Goal: Book appointment/travel/reservation

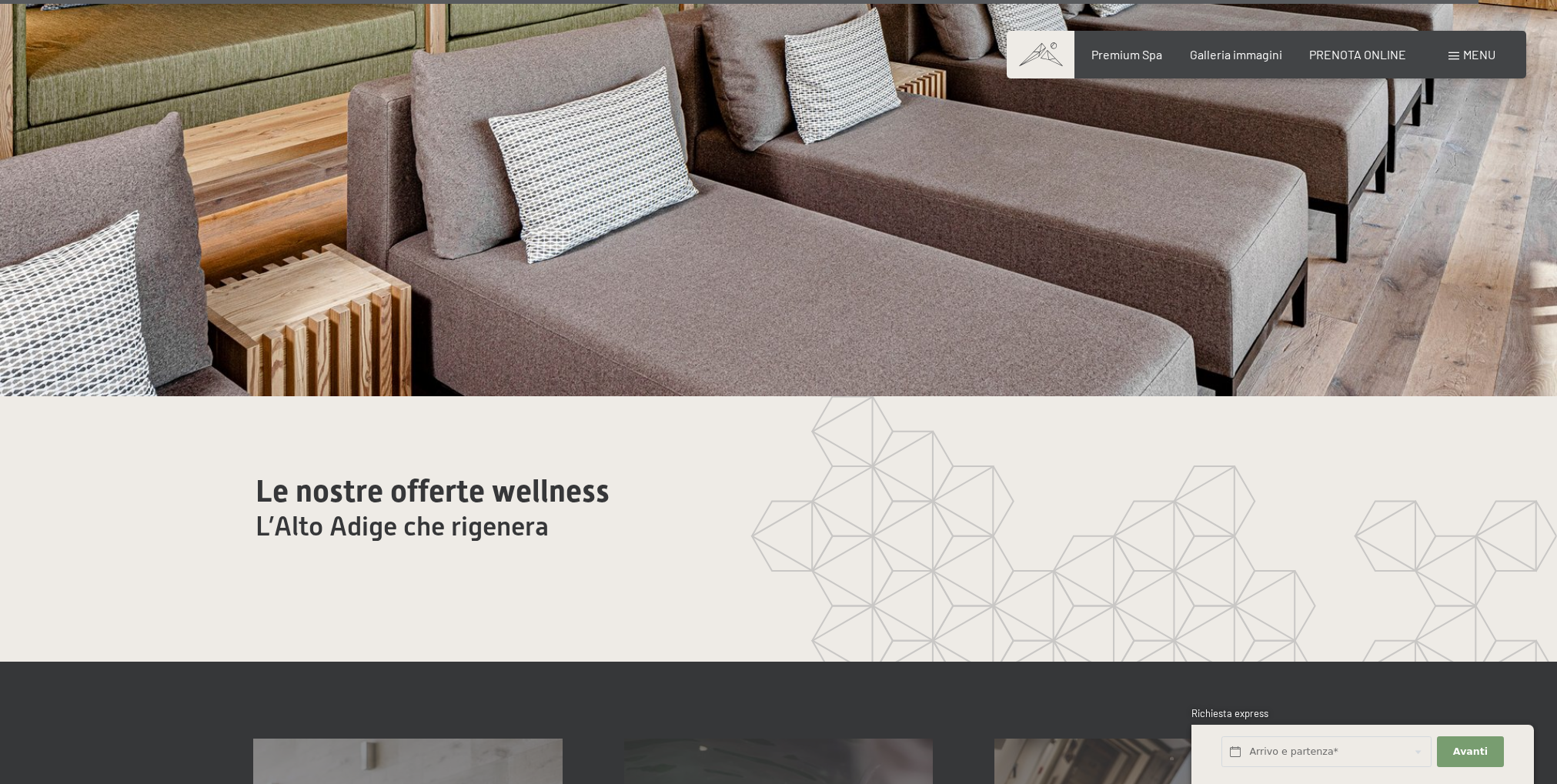
scroll to position [8979, 0]
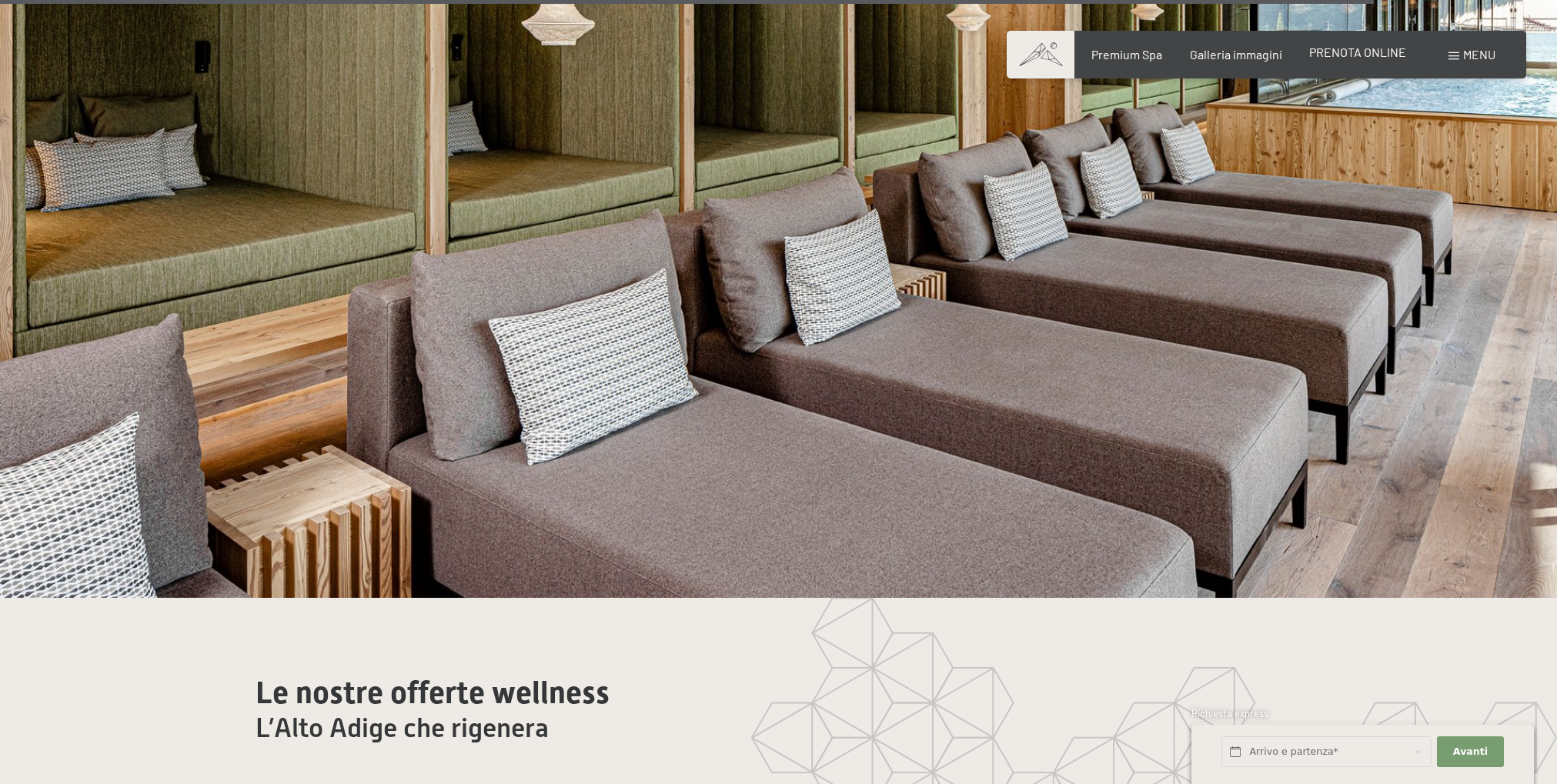
click at [1389, 52] on span "PRENOTA ONLINE" at bounding box center [1358, 52] width 97 height 14
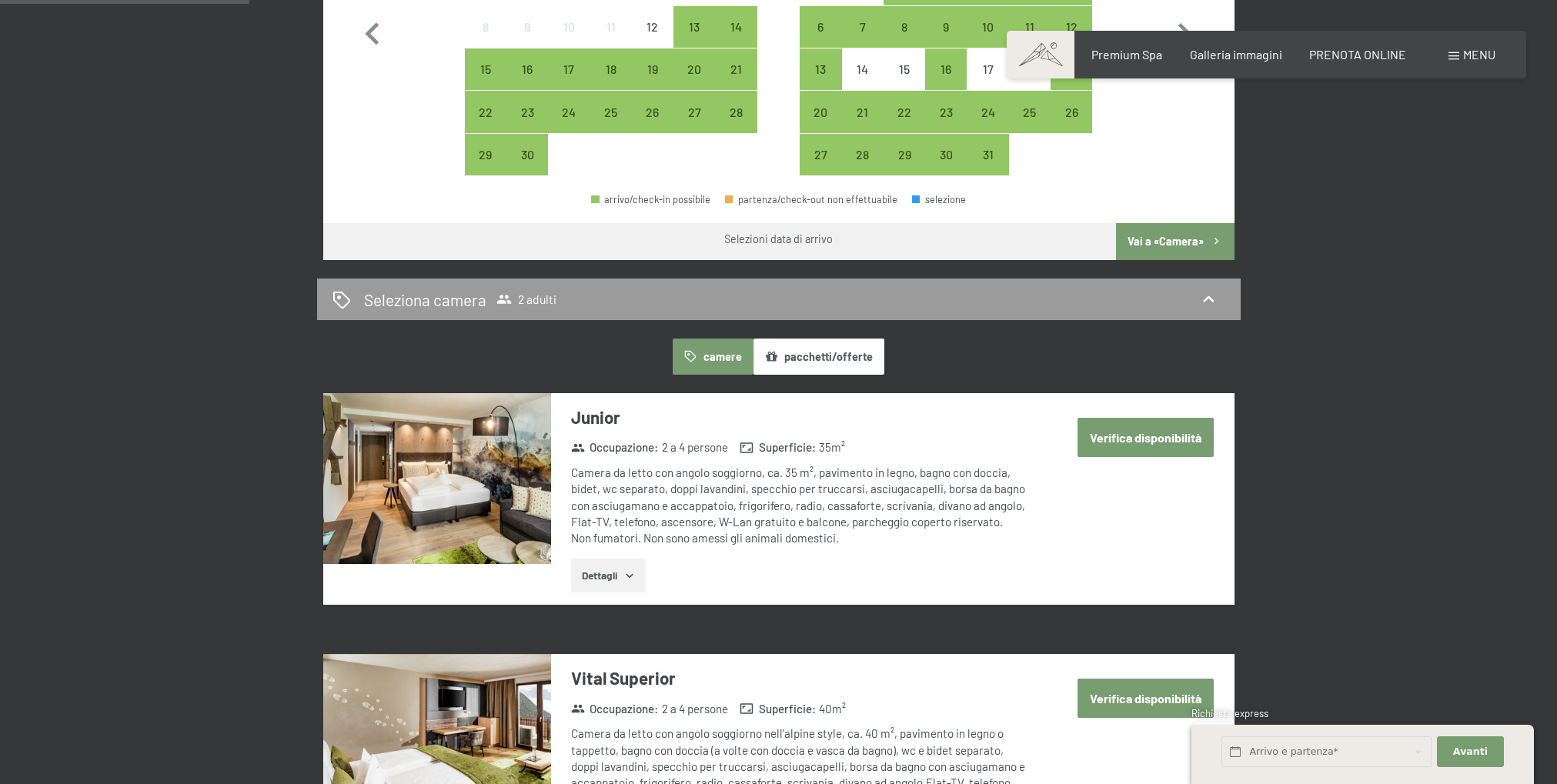
scroll to position [891, 0]
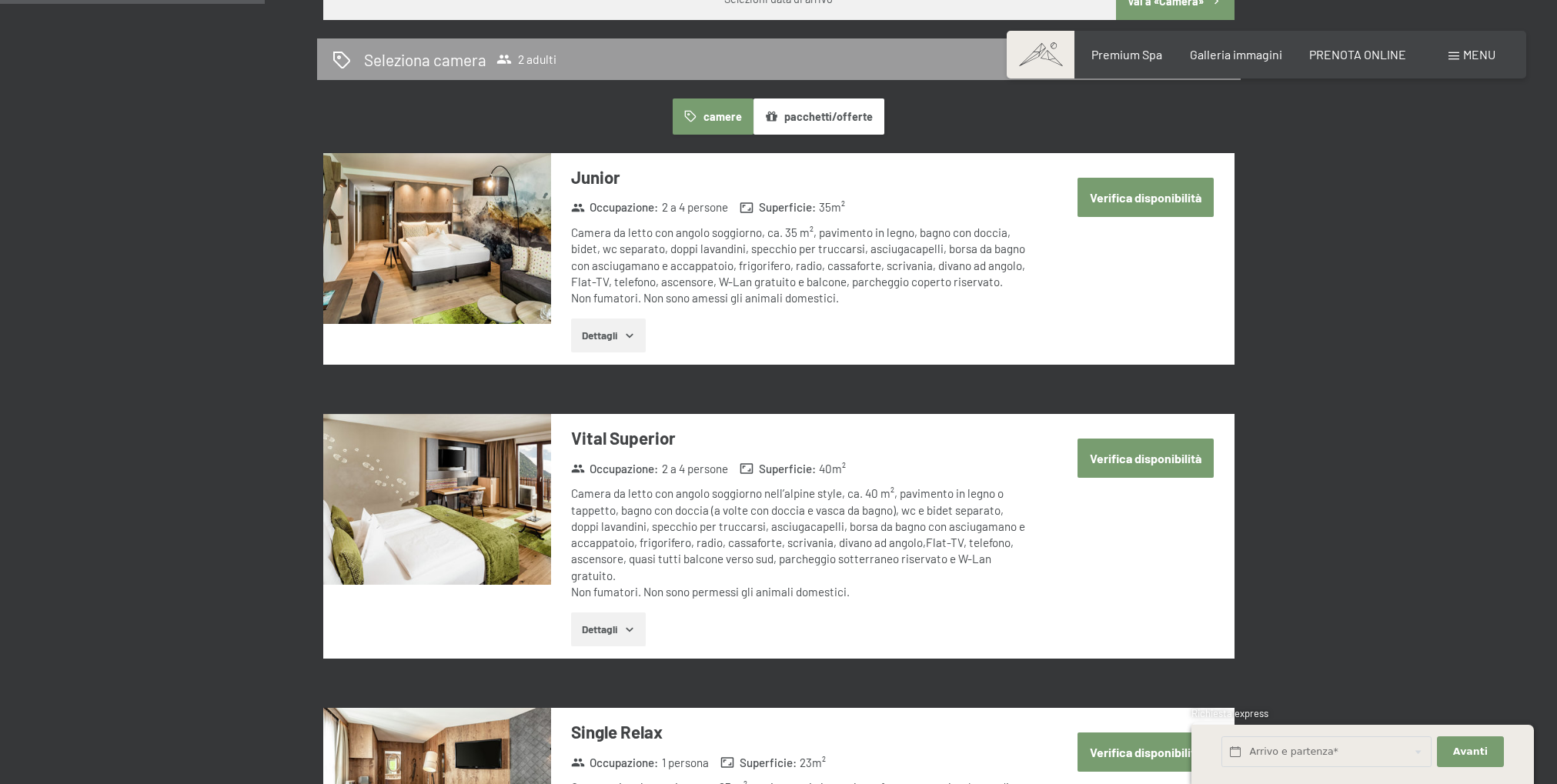
click at [593, 329] on button "Dettagli" at bounding box center [608, 335] width 75 height 34
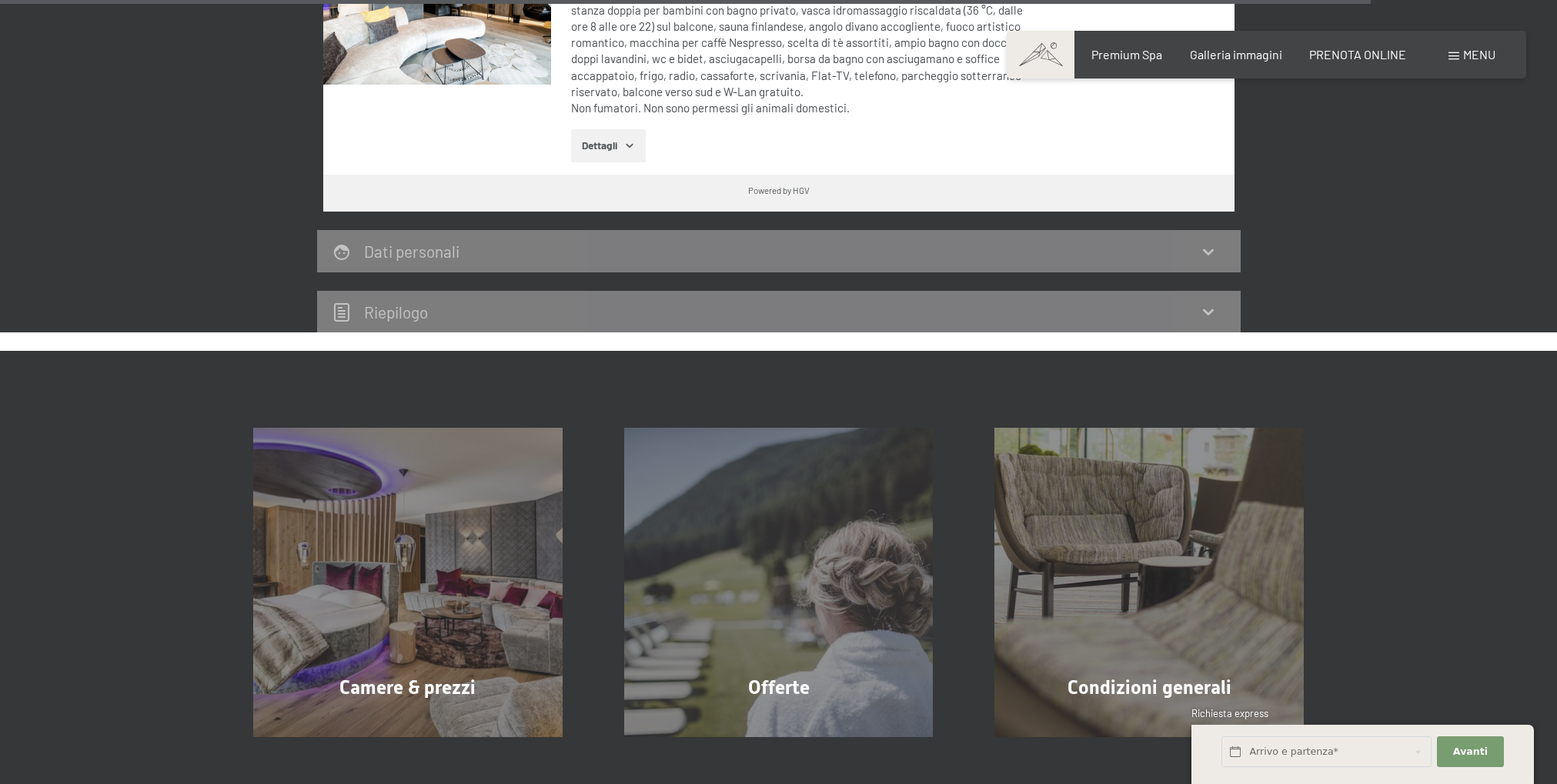
scroll to position [5028, 0]
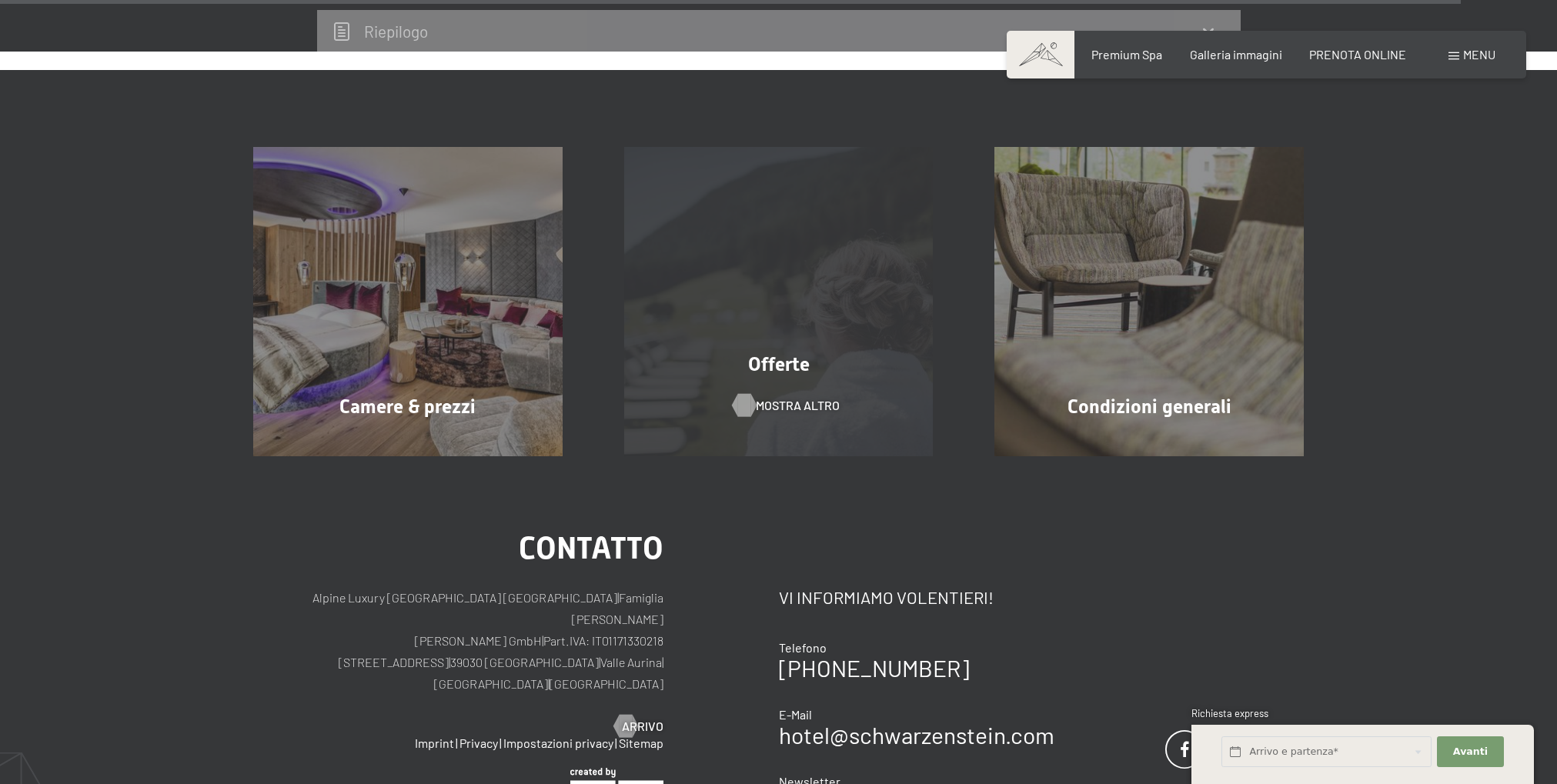
click at [791, 397] on span "mostra altro" at bounding box center [798, 405] width 84 height 17
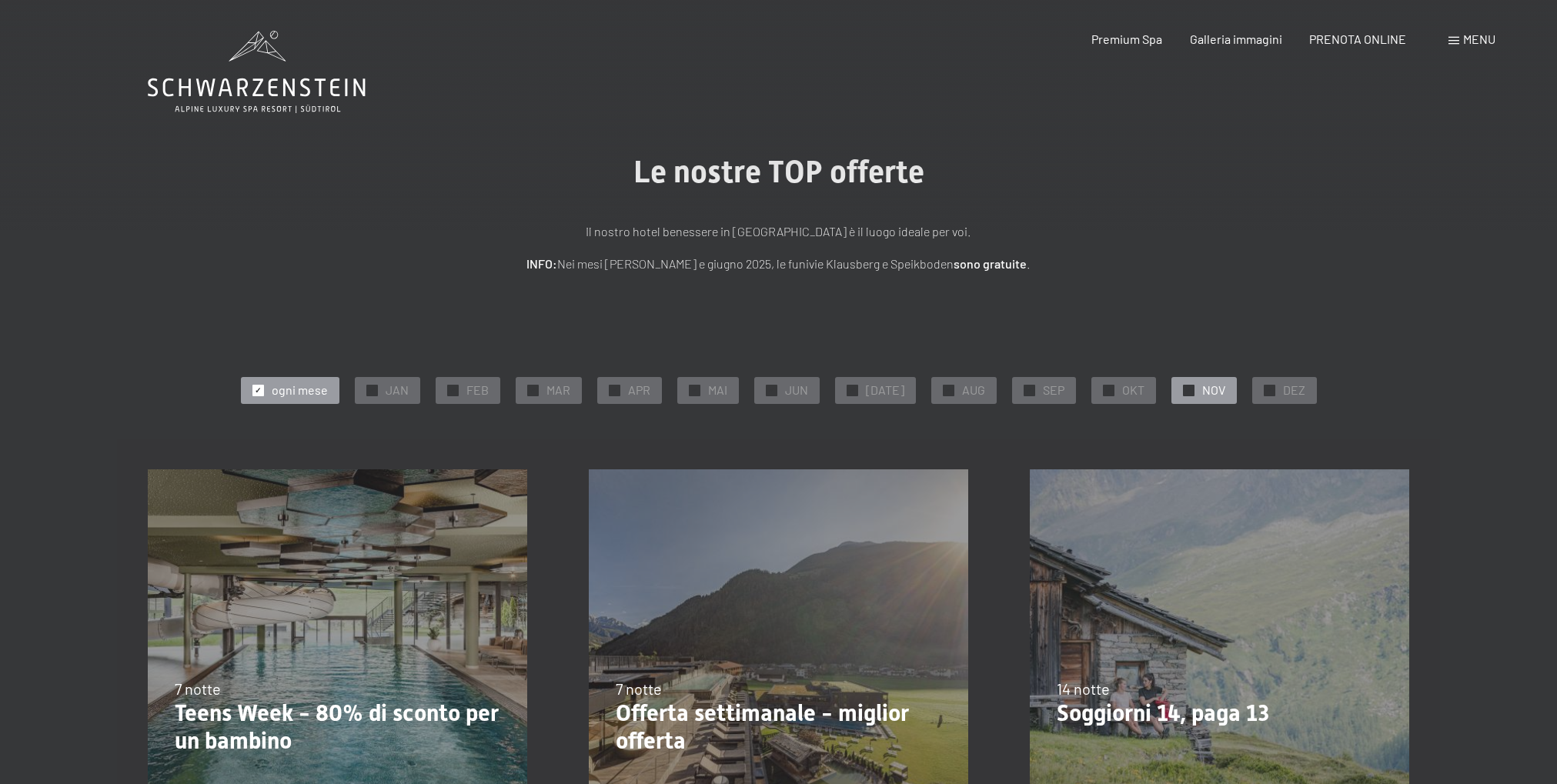
click at [1202, 387] on span "NOV" at bounding box center [1214, 389] width 23 height 17
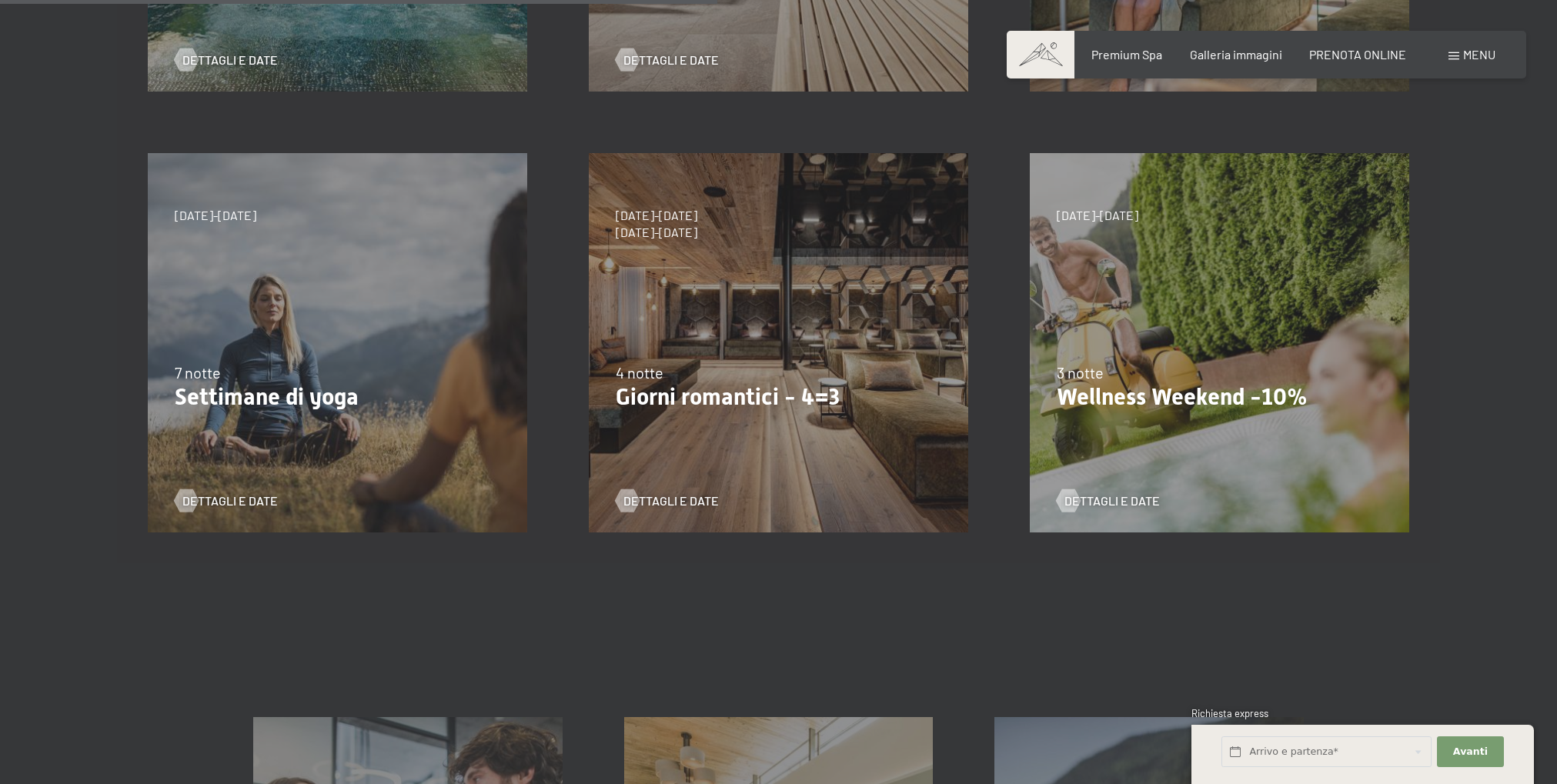
scroll to position [763, 0]
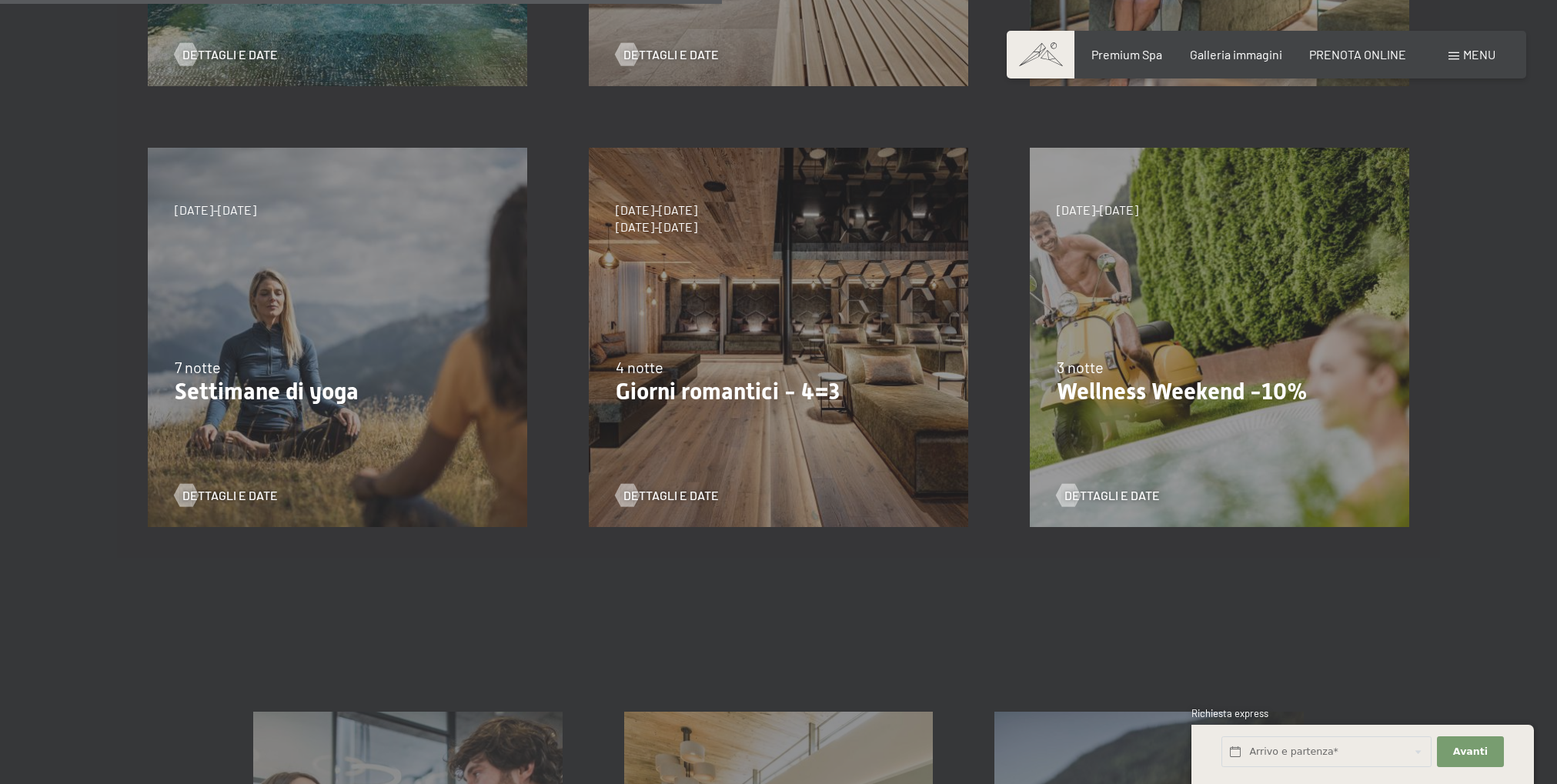
click at [714, 358] on div "4 notte" at bounding box center [779, 367] width 325 height 21
click at [656, 493] on span "Dettagli e Date" at bounding box center [686, 495] width 95 height 17
